Goal: Submit feedback/report problem: Submit feedback/report problem

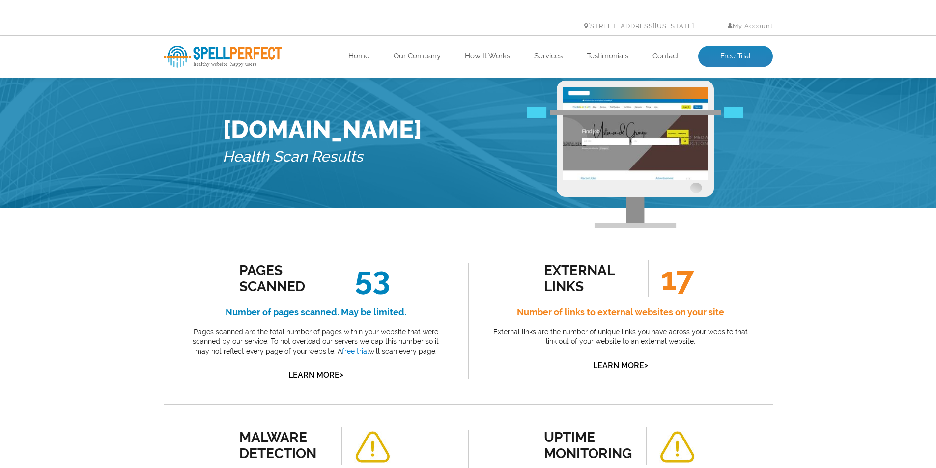
scroll to position [652, 0]
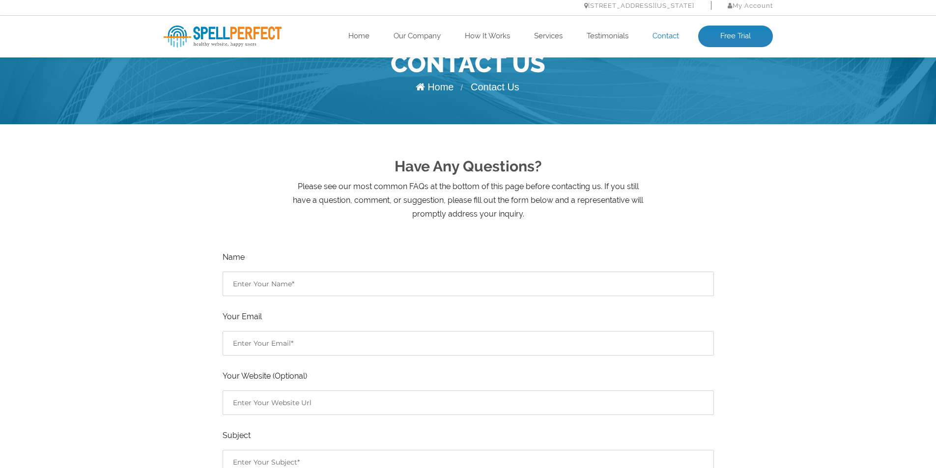
scroll to position [147, 0]
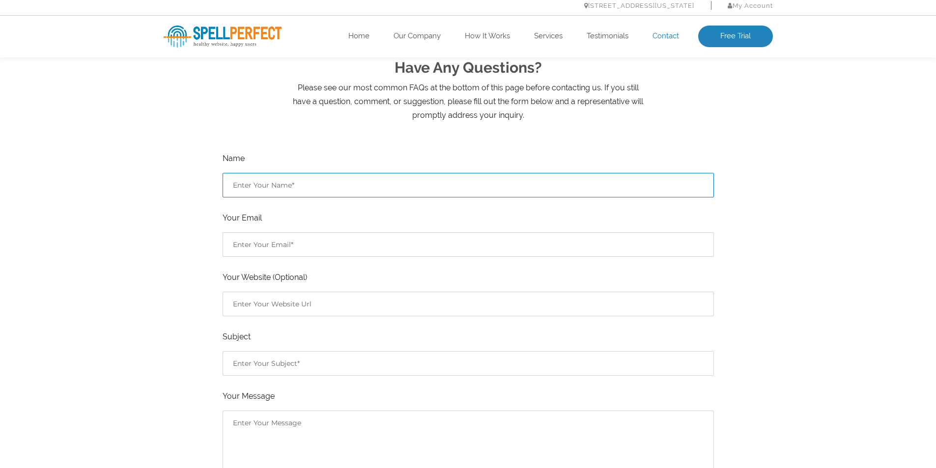
click at [268, 191] on input "Contact form" at bounding box center [468, 185] width 491 height 25
type input "[PERSON_NAME] Ul [PERSON_NAME]"
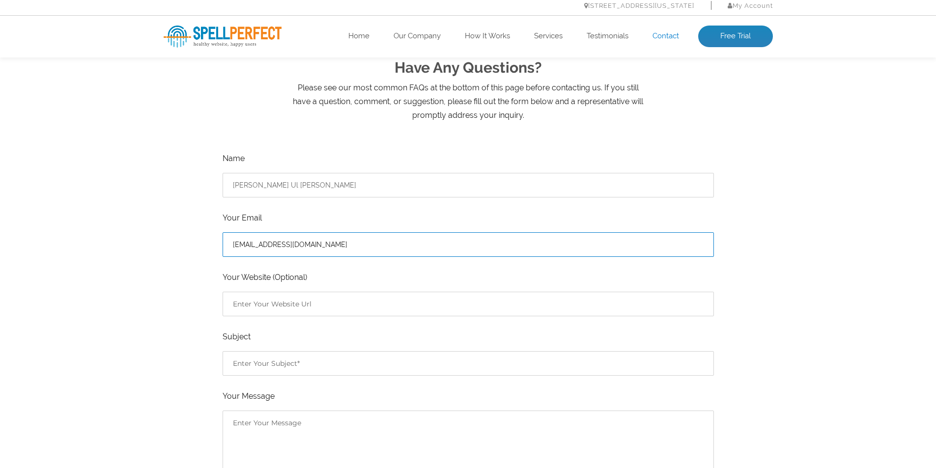
type input "[EMAIL_ADDRESS][DOMAIN_NAME]"
type input "[URL][DOMAIN_NAME]"
type input "Spelling Issues Report"
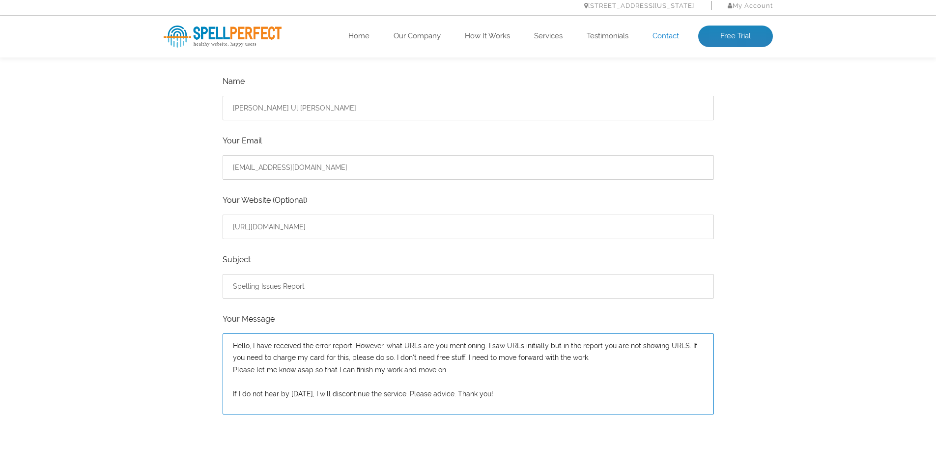
scroll to position [400, 0]
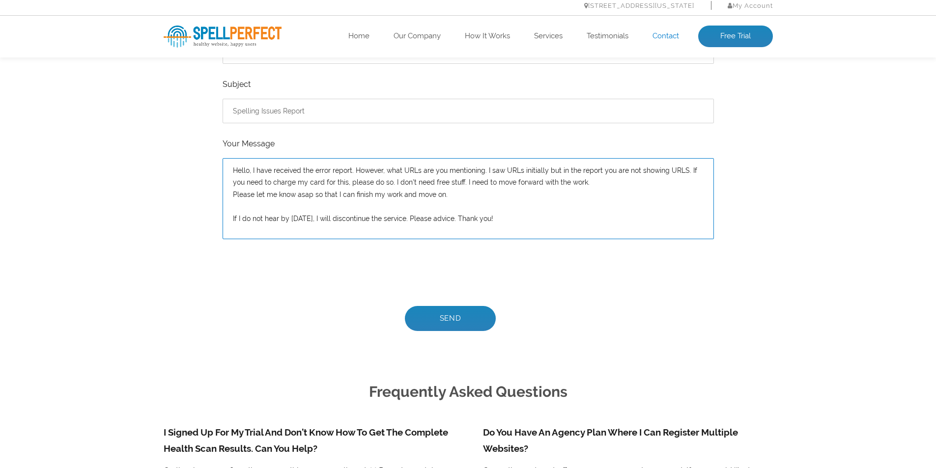
type textarea "Hello, I have received the error report. However, what URLs are you mentioning.…"
click at [450, 320] on input "Send" at bounding box center [450, 318] width 91 height 25
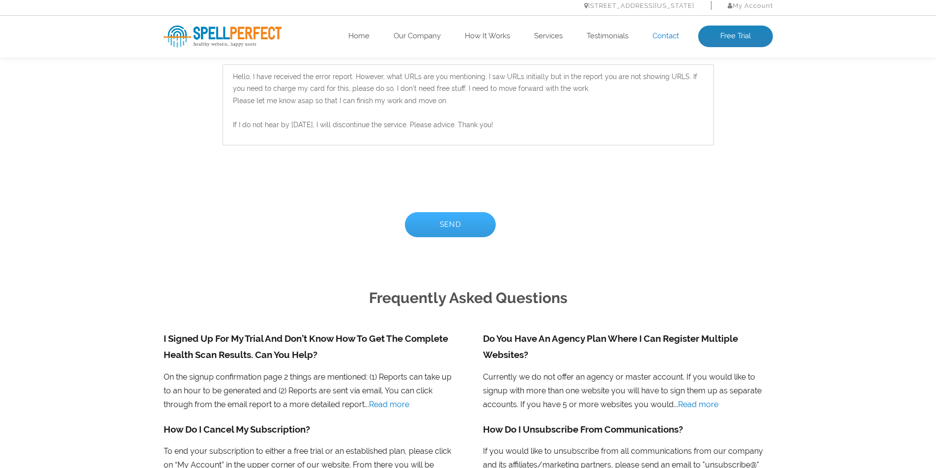
scroll to position [597, 0]
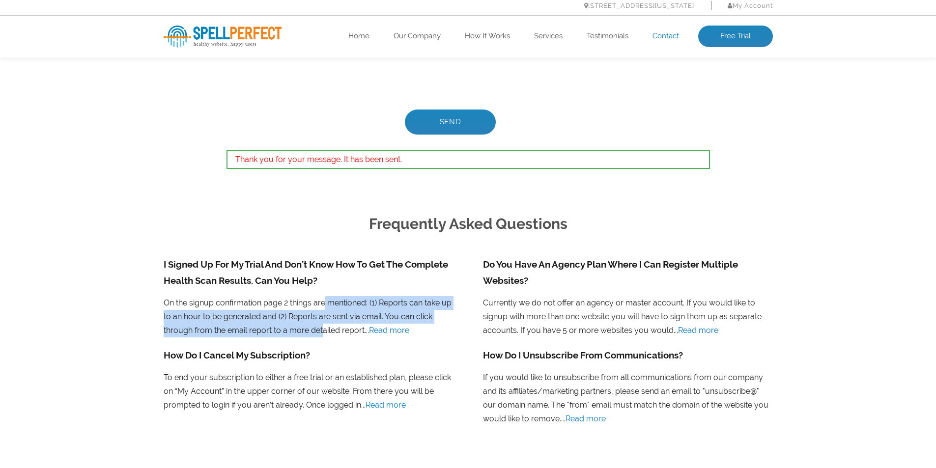
drag, startPoint x: 301, startPoint y: 298, endPoint x: 294, endPoint y: 331, distance: 33.1
click at [294, 331] on li "I Signed Up For My Trial And Don’t Know How To Get The Complete Health Scan Res…" at bounding box center [308, 302] width 319 height 91
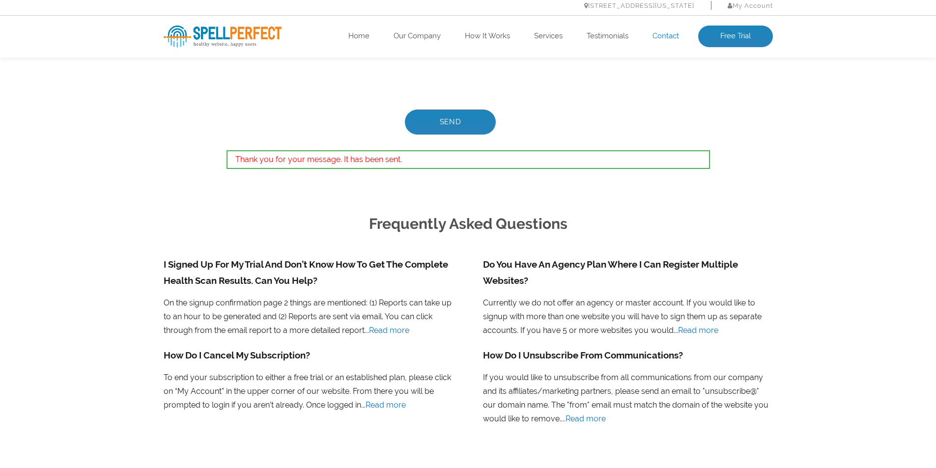
click at [297, 309] on li "I Signed Up For My Trial And Don’t Know How To Get The Complete Health Scan Res…" at bounding box center [308, 302] width 319 height 91
click at [298, 312] on li "I Signed Up For My Trial And Don’t Know How To Get The Complete Health Scan Res…" at bounding box center [308, 302] width 319 height 91
click at [350, 313] on li "I Signed Up For My Trial And Don’t Know How To Get The Complete Health Scan Res…" at bounding box center [308, 302] width 319 height 91
click at [381, 328] on link "Read more" at bounding box center [389, 330] width 40 height 9
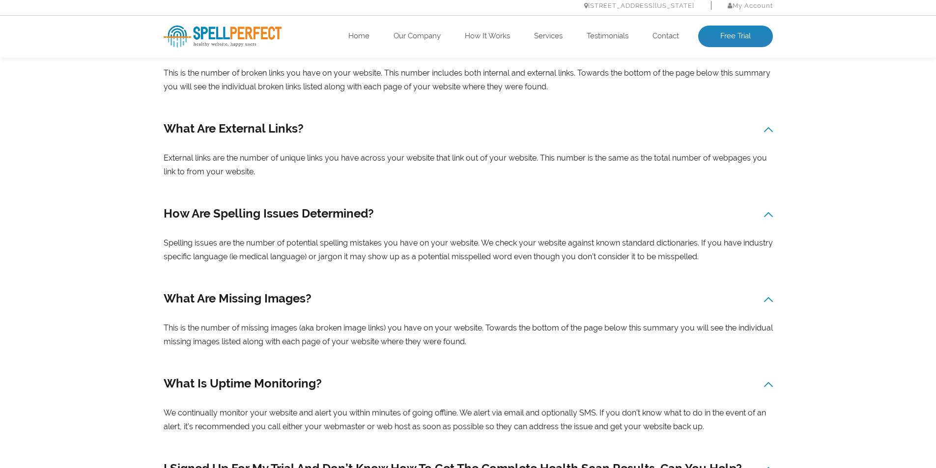
scroll to position [639, 0]
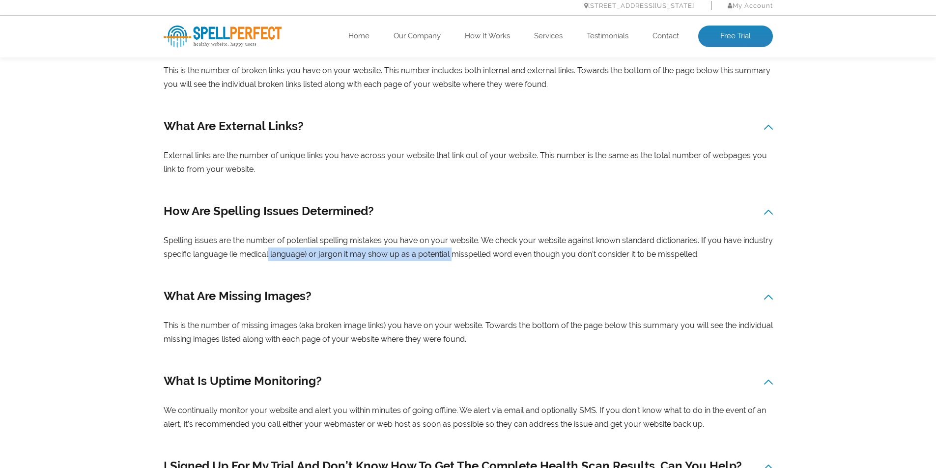
drag, startPoint x: 249, startPoint y: 240, endPoint x: 435, endPoint y: 233, distance: 186.4
click at [435, 233] on div "How Are Spelling Issues Determined? Spelling issues are the number of potential…" at bounding box center [468, 231] width 609 height 60
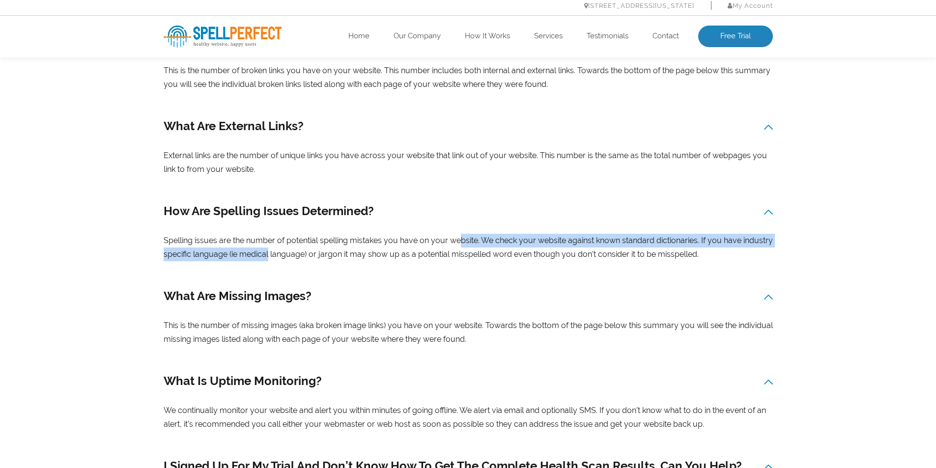
click at [435, 233] on div "How Are Spelling Issues Determined? Spelling issues are the number of potential…" at bounding box center [468, 231] width 609 height 60
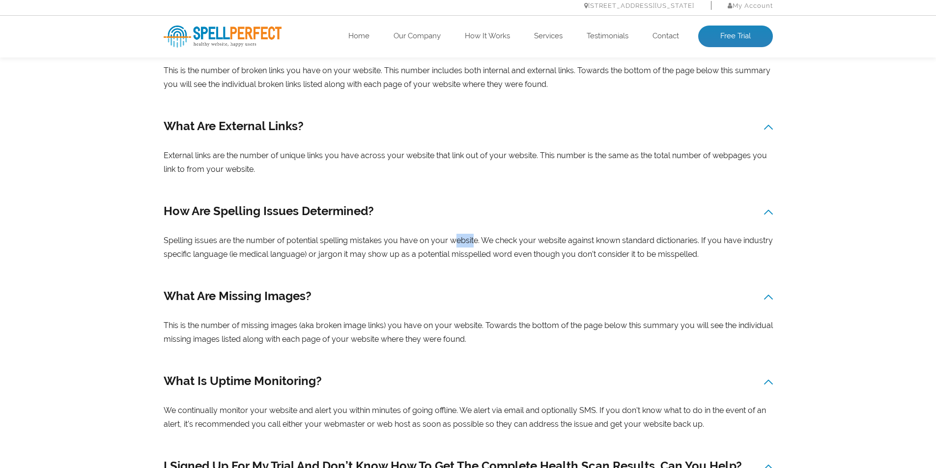
click at [435, 233] on div "How Are Spelling Issues Determined? Spelling issues are the number of potential…" at bounding box center [468, 231] width 609 height 60
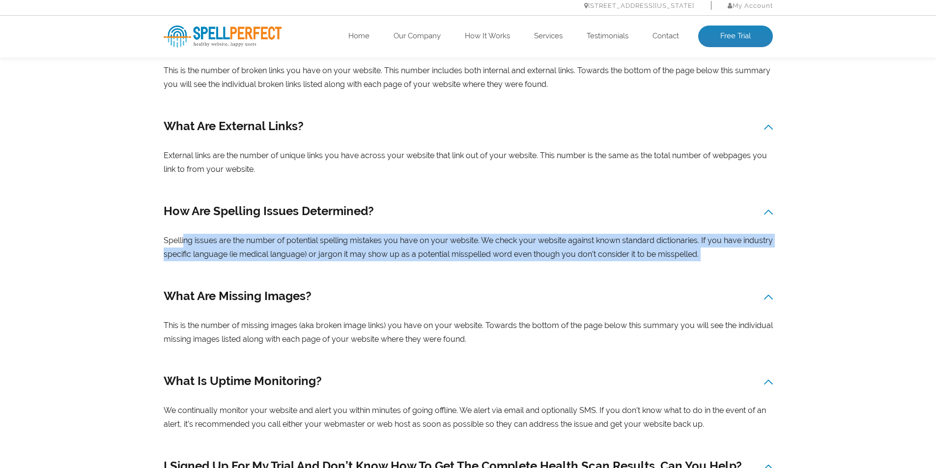
click at [435, 233] on div "How Are Spelling Issues Determined? Spelling issues are the number of potential…" at bounding box center [468, 231] width 609 height 60
click at [381, 235] on div "How Are Spelling Issues Determined? Spelling issues are the number of potential…" at bounding box center [468, 231] width 609 height 60
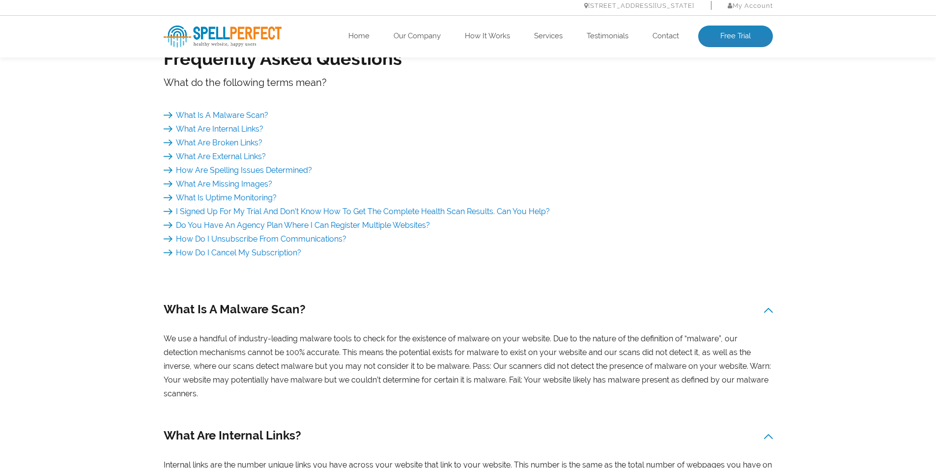
scroll to position [0, 0]
